Goal: Navigation & Orientation: Find specific page/section

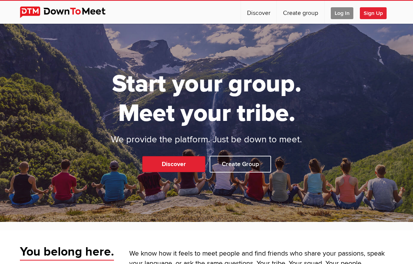
click at [347, 12] on span "Log In" at bounding box center [342, 13] width 23 height 12
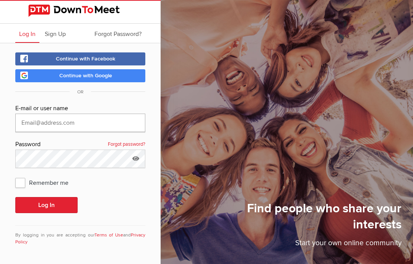
click at [68, 119] on input "text" at bounding box center [80, 123] width 130 height 18
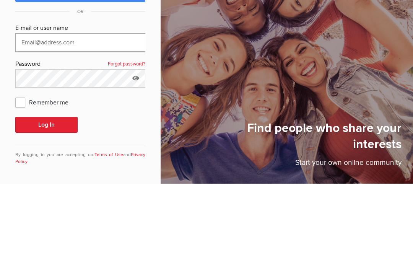
type input "B"
type input "[EMAIL_ADDRESS][DOMAIN_NAME]"
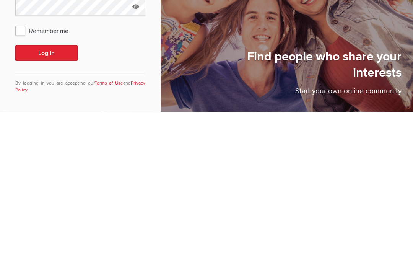
click at [50, 197] on button "Log In" at bounding box center [46, 205] width 62 height 16
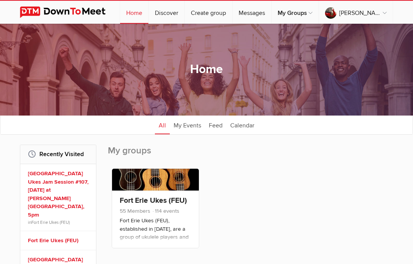
click at [149, 196] on link "Fort Erie Ukes (FEU)" at bounding box center [153, 200] width 67 height 9
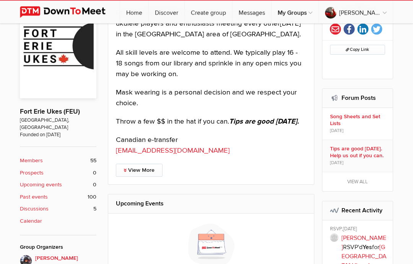
scroll to position [154, 0]
click at [145, 164] on link "View More" at bounding box center [139, 170] width 47 height 13
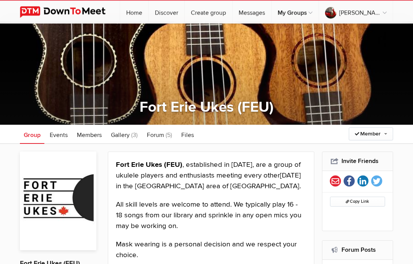
scroll to position [0, 0]
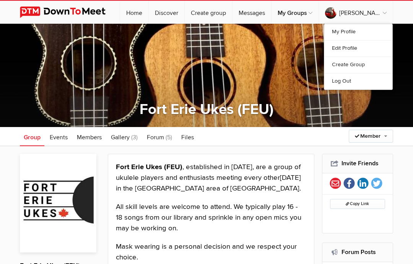
click at [343, 83] on link "Log Out" at bounding box center [358, 81] width 68 height 16
